Goal: Task Accomplishment & Management: Manage account settings

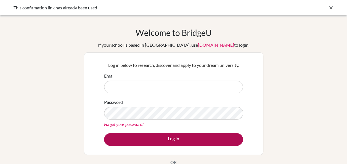
type input "[EMAIL_ADDRESS][DOMAIN_NAME]"
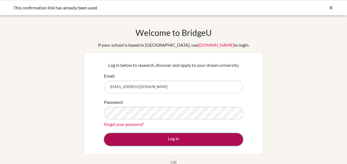
click at [153, 138] on button "Log in" at bounding box center [173, 139] width 139 height 13
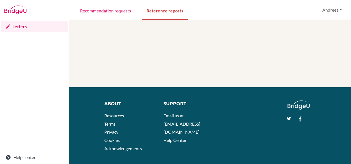
scroll to position [104, 0]
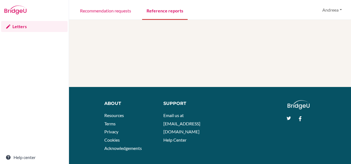
click at [172, 9] on link "Reference reports" at bounding box center [165, 10] width 46 height 19
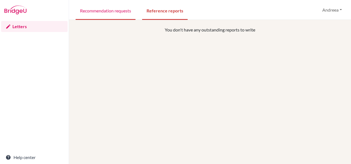
click at [107, 10] on link "Recommendation requests" at bounding box center [106, 10] width 60 height 19
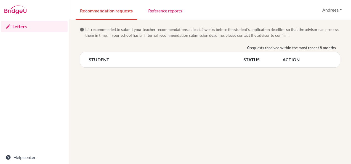
click at [99, 59] on th "STUDENT" at bounding box center [166, 59] width 155 height 7
click at [165, 14] on link "Reference reports" at bounding box center [165, 10] width 43 height 19
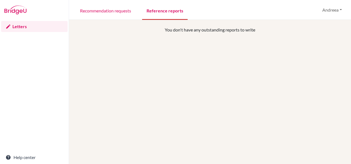
click at [155, 12] on link "Reference reports" at bounding box center [165, 10] width 46 height 19
click at [105, 11] on link "Recommendation requests" at bounding box center [106, 10] width 60 height 19
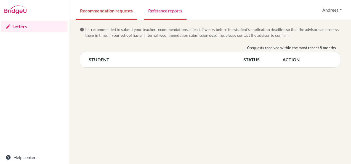
click at [158, 10] on link "Reference reports" at bounding box center [165, 10] width 43 height 19
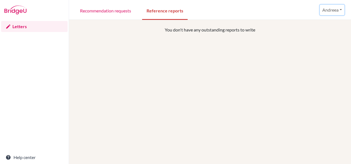
click at [330, 9] on button "Andreea" at bounding box center [332, 10] width 25 height 10
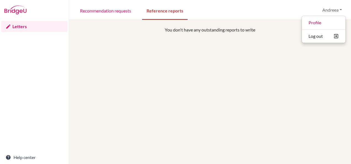
click at [274, 81] on div "You don't have any outstanding reports to write" at bounding box center [210, 109] width 269 height 164
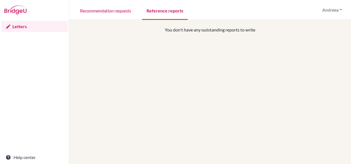
click at [163, 9] on link "Reference reports" at bounding box center [165, 10] width 46 height 19
click at [332, 10] on button "Andreea" at bounding box center [332, 10] width 25 height 10
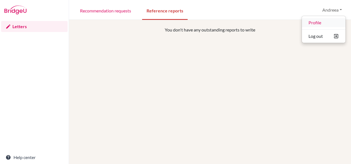
click at [315, 23] on link "Profile" at bounding box center [324, 22] width 44 height 9
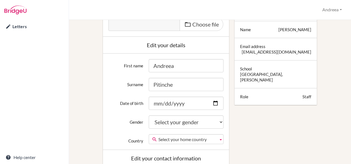
scroll to position [78, 0]
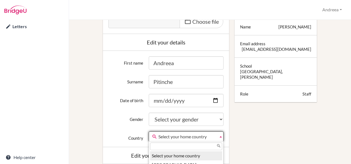
click at [207, 135] on span "Select your home country" at bounding box center [187, 137] width 58 height 10
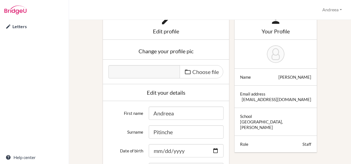
scroll to position [0, 0]
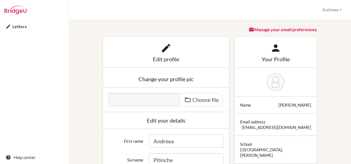
click at [88, 30] on div "Manage your email preferences" at bounding box center [209, 32] width 263 height 10
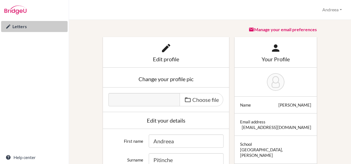
click at [17, 27] on link "Letters" at bounding box center [34, 26] width 67 height 11
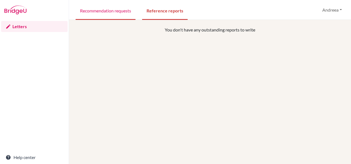
click at [104, 13] on link "Recommendation requests" at bounding box center [106, 10] width 60 height 19
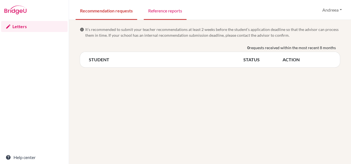
click at [167, 11] on link "Reference reports" at bounding box center [165, 10] width 43 height 19
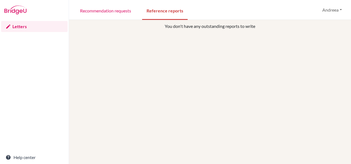
scroll to position [3, 0]
